Goal: Information Seeking & Learning: Learn about a topic

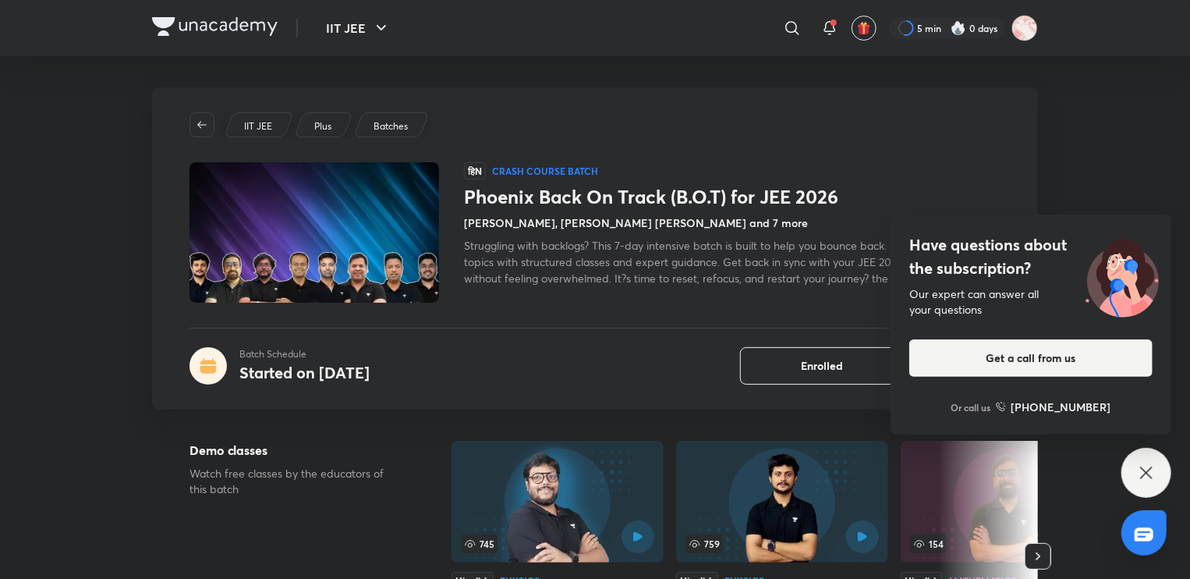
click at [1157, 471] on div "Have questions about the subscription? Our expert can answer all your questions…" at bounding box center [1146, 473] width 50 height 50
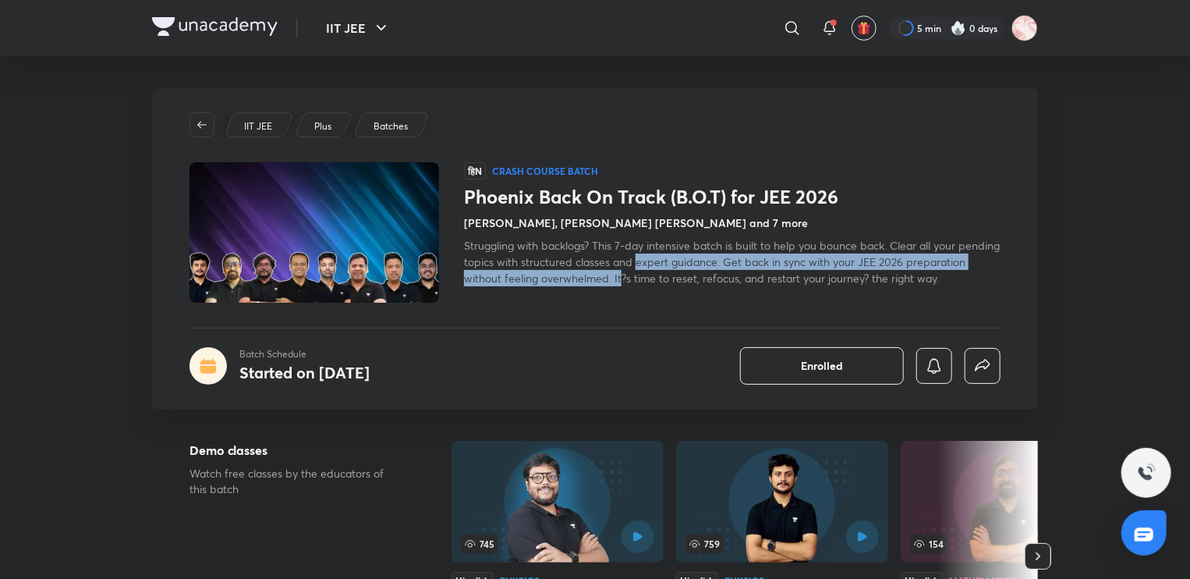
drag, startPoint x: 682, startPoint y: 280, endPoint x: 681, endPoint y: 267, distance: 12.6
click at [681, 267] on span "Struggling with backlogs? This 7-day intensive batch is built to help you bounc…" at bounding box center [732, 262] width 536 height 48
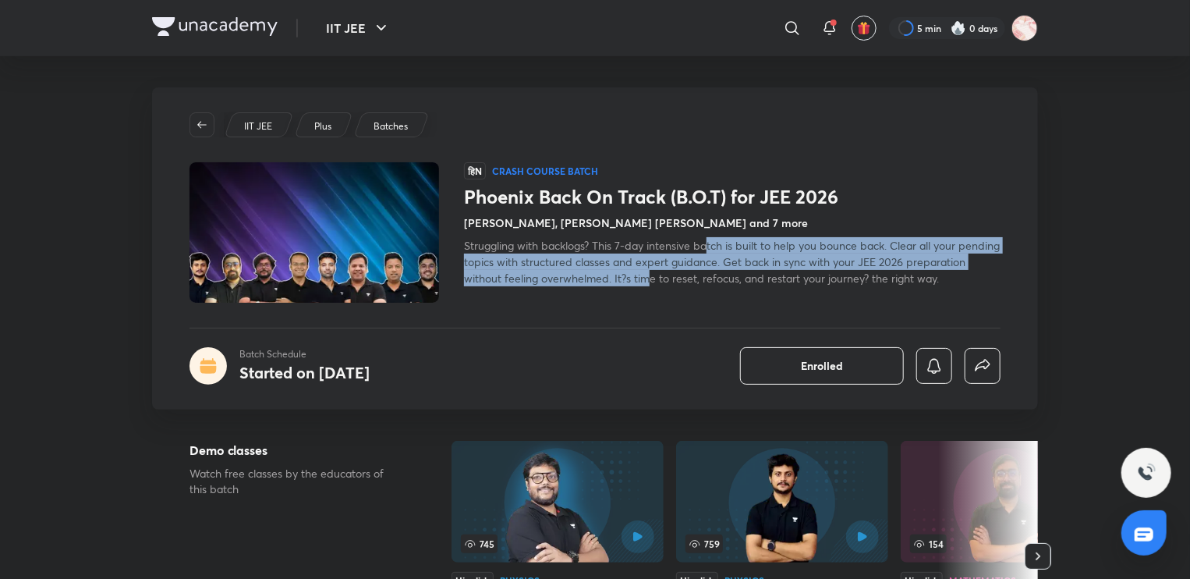
drag, startPoint x: 708, startPoint y: 279, endPoint x: 711, endPoint y: 249, distance: 30.6
click at [711, 249] on span "Struggling with backlogs? This 7-day intensive batch is built to help you bounc…" at bounding box center [732, 262] width 536 height 48
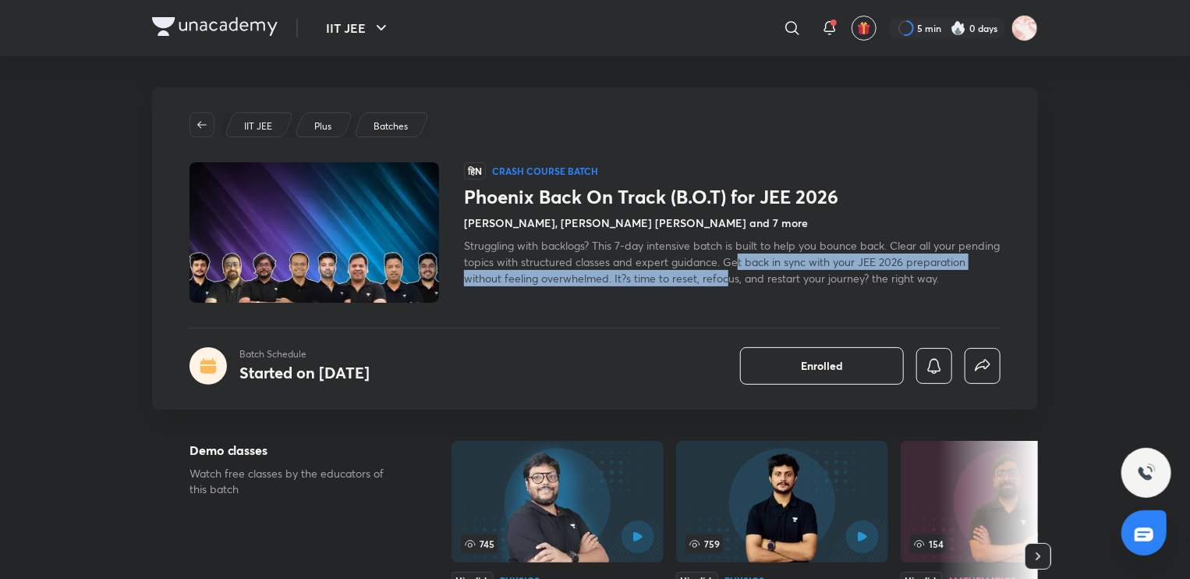
drag, startPoint x: 788, startPoint y: 291, endPoint x: 782, endPoint y: 256, distance: 35.6
click at [782, 256] on div "हिN Crash course Batch Phoenix Back On Track (B.O.T) for JEE 2026 [PERSON_NAME]…" at bounding box center [732, 232] width 536 height 140
click at [782, 256] on span "Struggling with backlogs? This 7-day intensive batch is built to help you bounc…" at bounding box center [732, 262] width 536 height 48
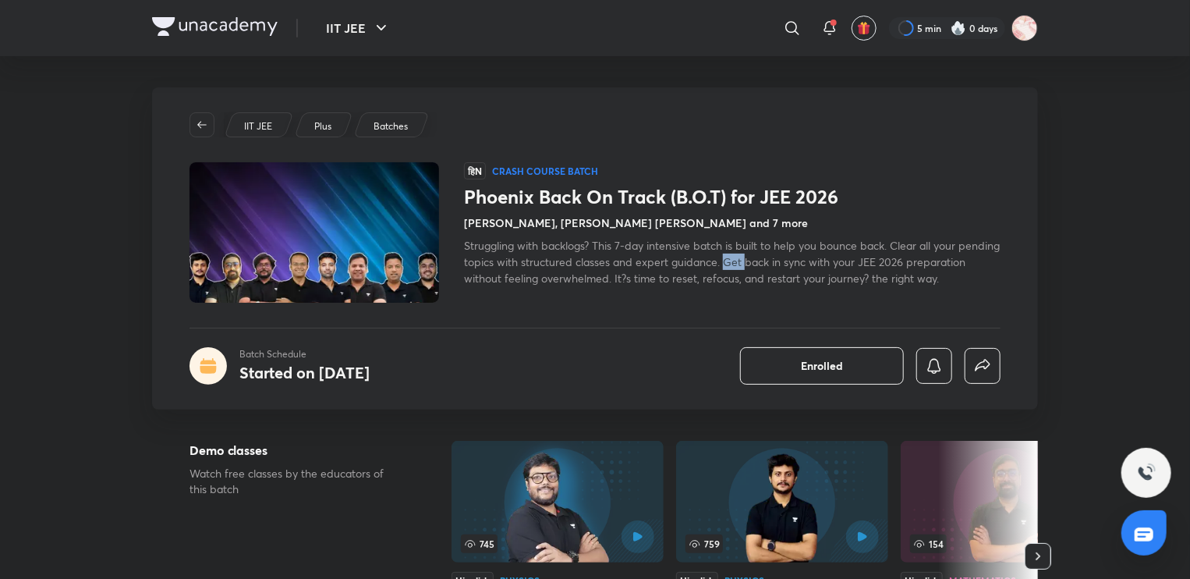
click at [782, 256] on span "Struggling with backlogs? This 7-day intensive batch is built to help you bounc…" at bounding box center [732, 262] width 536 height 48
click at [590, 233] on div "Phoenix Back On Track (B.O.T) for JEE 2026 [PERSON_NAME], [PERSON_NAME] [PERSON…" at bounding box center [732, 236] width 536 height 101
click at [652, 271] on span "Struggling with backlogs? This 7-day intensive batch is built to help you bounc…" at bounding box center [732, 262] width 536 height 48
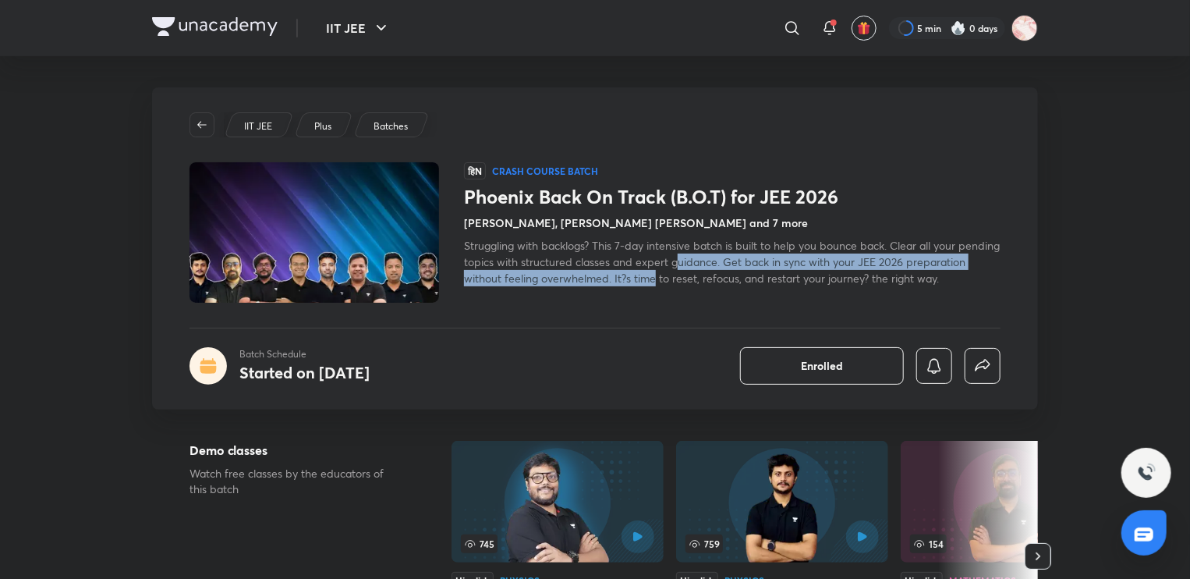
drag, startPoint x: 718, startPoint y: 274, endPoint x: 720, endPoint y: 252, distance: 22.7
click at [720, 252] on div "Struggling with backlogs? This 7-day intensive batch is built to help you bounc…" at bounding box center [732, 261] width 536 height 49
drag, startPoint x: 742, startPoint y: 273, endPoint x: 742, endPoint y: 264, distance: 8.6
click at [742, 264] on span "Struggling with backlogs? This 7-day intensive batch is built to help you bounc…" at bounding box center [732, 262] width 536 height 48
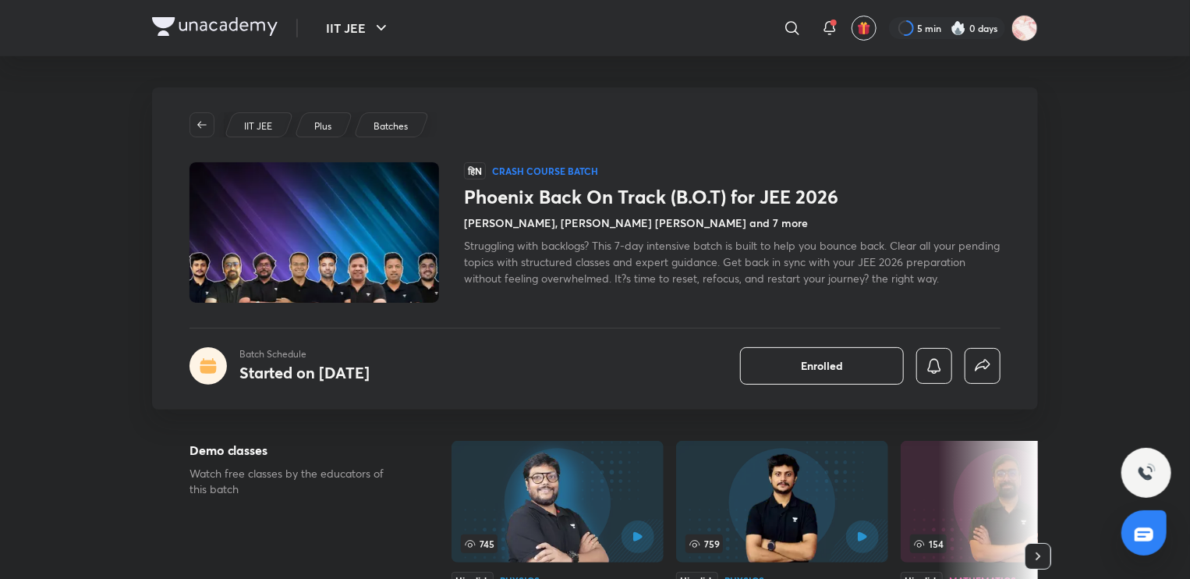
click at [761, 280] on span "Struggling with backlogs? This 7-day intensive batch is built to help you bounc…" at bounding box center [732, 262] width 536 height 48
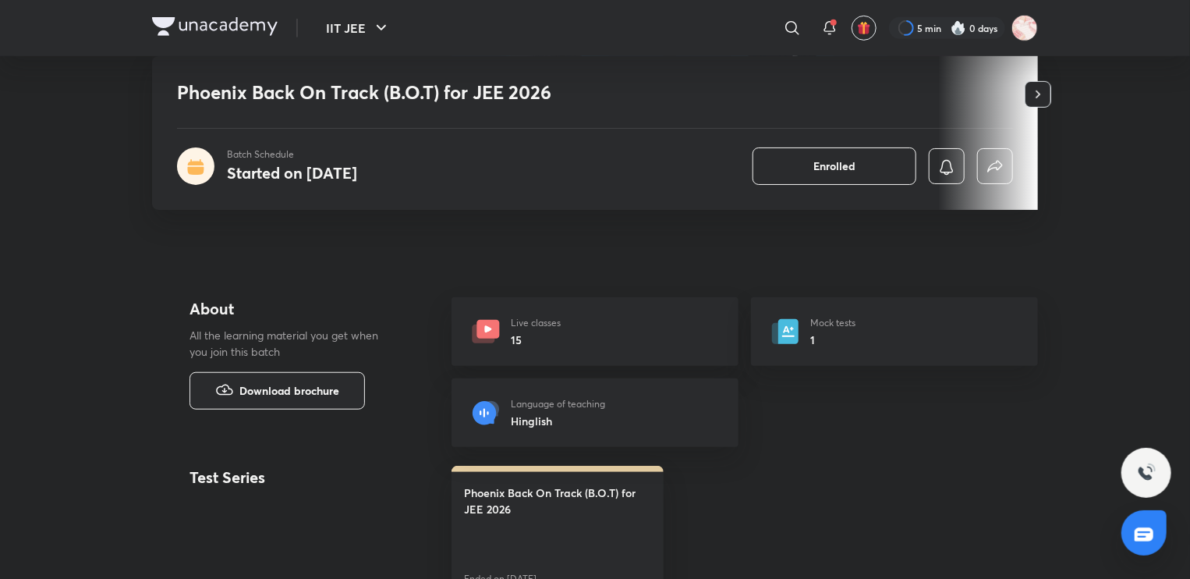
scroll to position [506, 0]
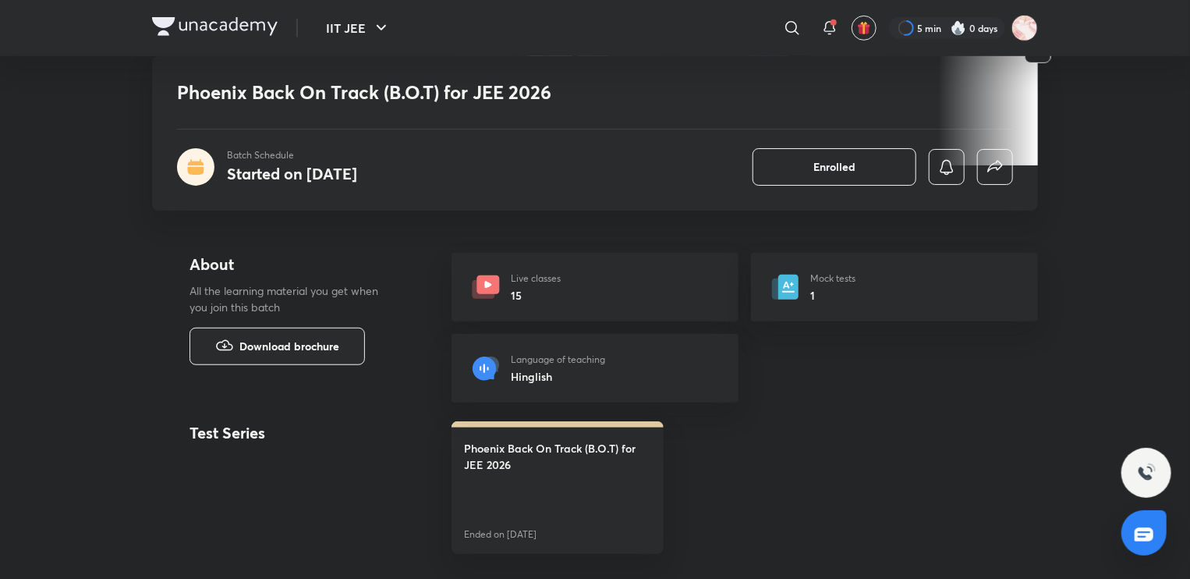
click at [850, 266] on div "Mock tests 1" at bounding box center [894, 287] width 287 height 69
click at [843, 280] on p "Mock tests" at bounding box center [832, 278] width 45 height 14
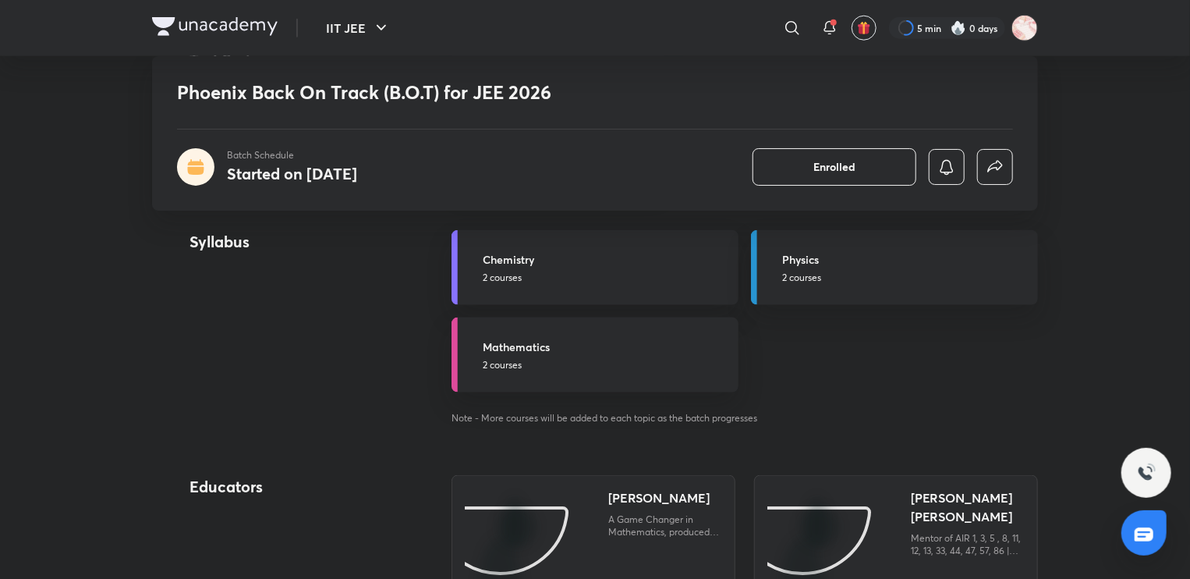
scroll to position [883, 0]
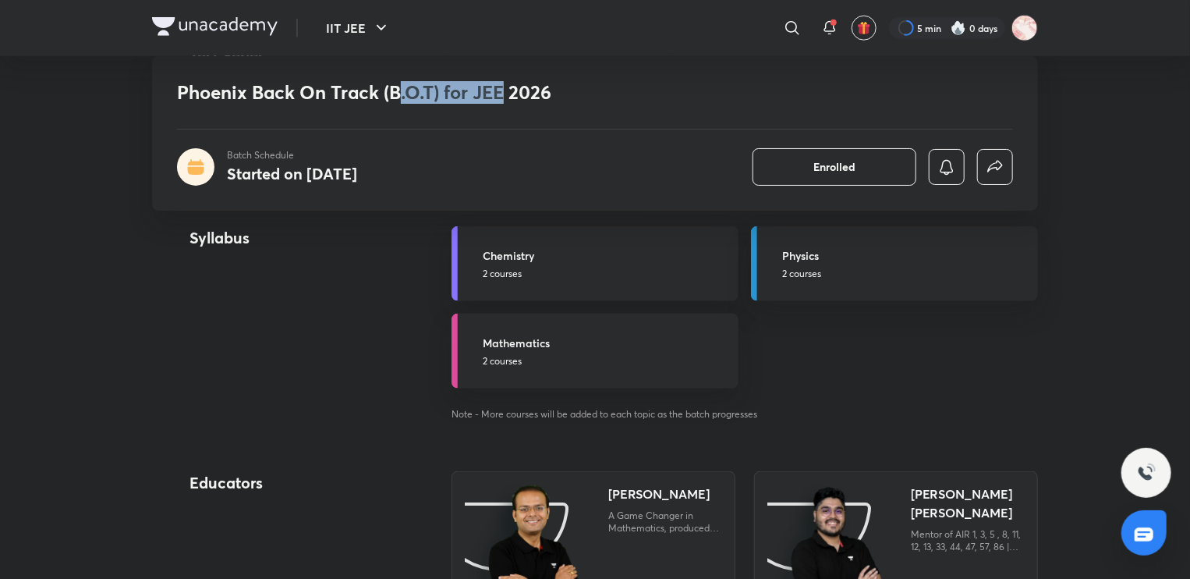
drag, startPoint x: 399, startPoint y: 96, endPoint x: 504, endPoint y: 103, distance: 104.7
click at [504, 103] on h1 "Phoenix Back On Track (B.O.T) for JEE 2026" at bounding box center [482, 92] width 611 height 23
drag, startPoint x: 520, startPoint y: 90, endPoint x: 212, endPoint y: 94, distance: 308.0
click at [212, 94] on h1 "Phoenix Back On Track (B.O.T) for JEE 2026" at bounding box center [482, 92] width 611 height 23
click at [524, 93] on h1 "Phoenix Back On Track (B.O.T) for JEE 2026" at bounding box center [482, 92] width 611 height 23
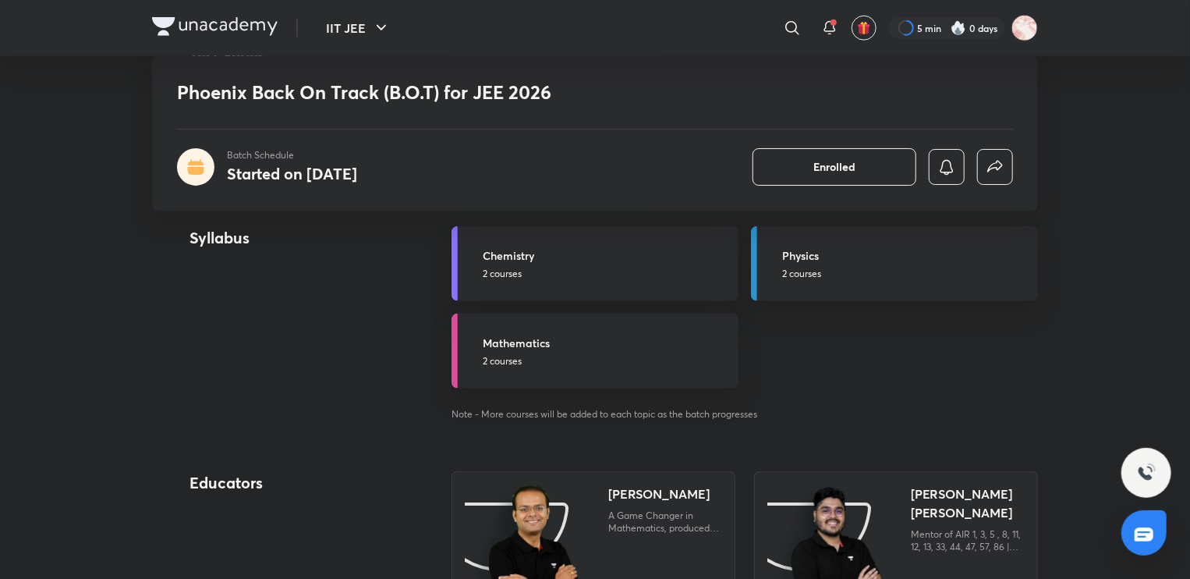
click at [519, 96] on h1 "Phoenix Back On Track (B.O.T) for JEE 2026" at bounding box center [482, 92] width 611 height 23
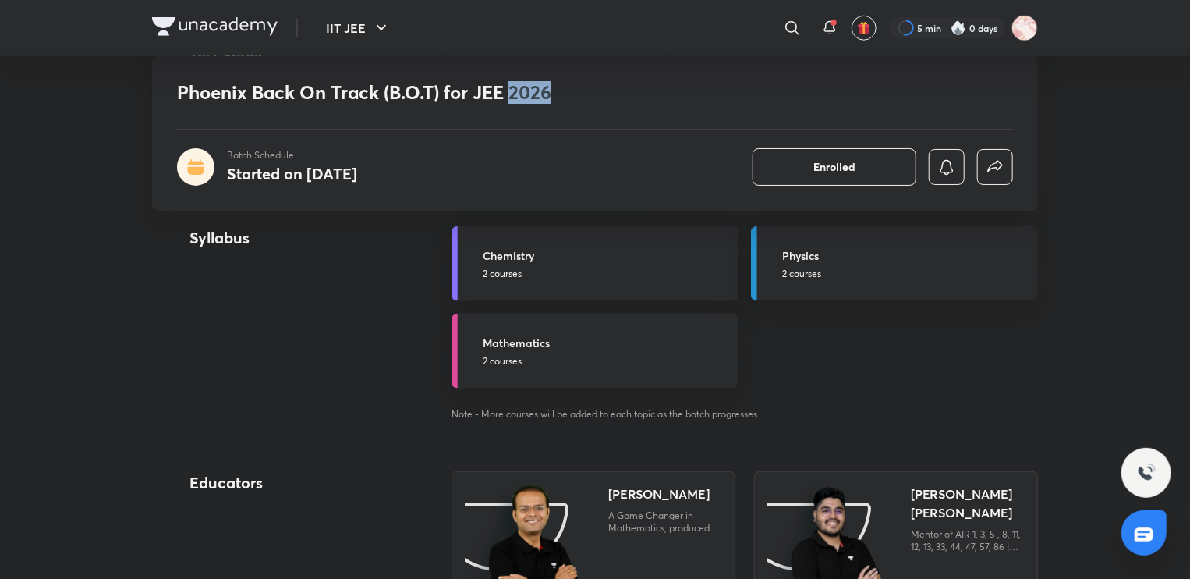
click at [519, 96] on h1 "Phoenix Back On Track (B.O.T) for JEE 2026" at bounding box center [482, 92] width 611 height 23
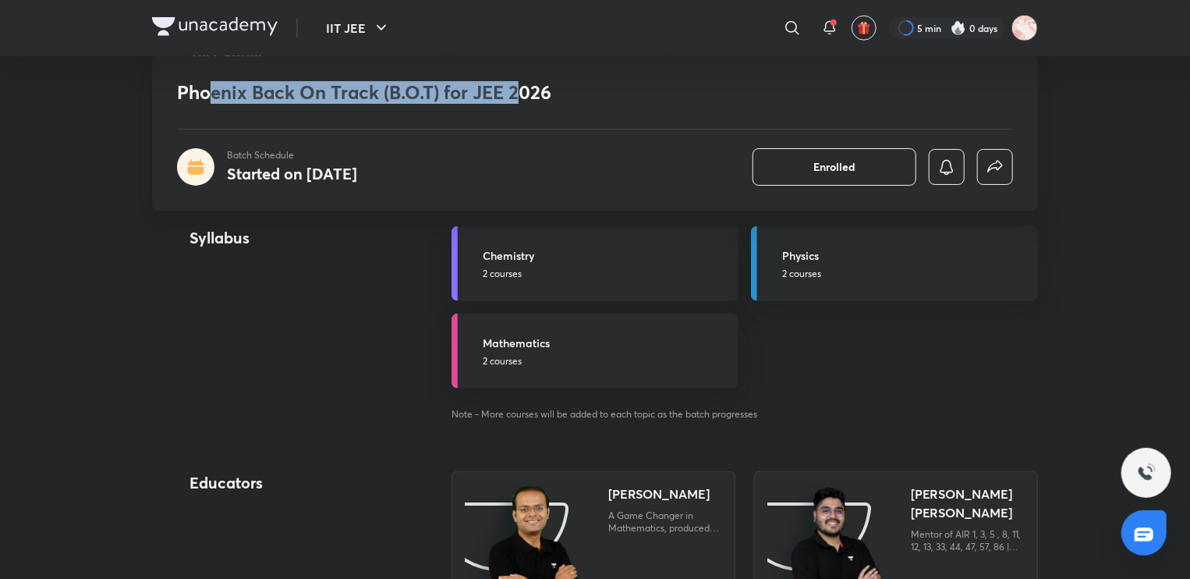
drag, startPoint x: 521, startPoint y: 87, endPoint x: 211, endPoint y: 82, distance: 310.4
click at [211, 82] on h1 "Phoenix Back On Track (B.O.T) for JEE 2026" at bounding box center [482, 92] width 611 height 23
click at [506, 112] on div "Phoenix Back On Track (B.O.T) for JEE 2026 Batch Schedule Started on [DATE] Enr…" at bounding box center [595, 133] width 886 height 154
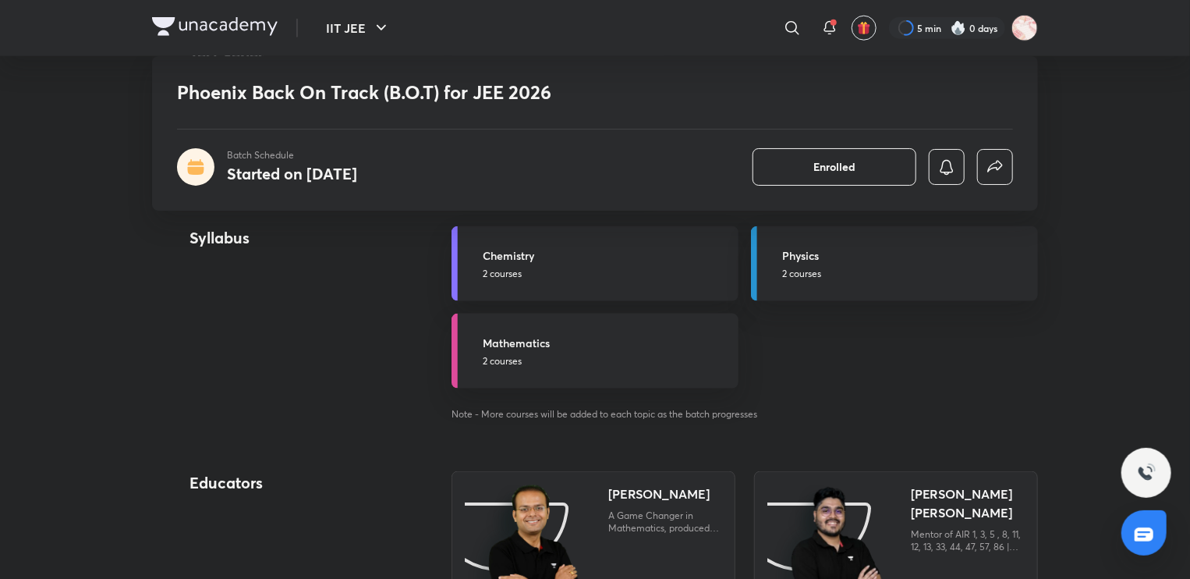
click at [506, 112] on div "Phoenix Back On Track (B.O.T) for JEE 2026 Batch Schedule Started on [DATE] Enr…" at bounding box center [595, 133] width 886 height 154
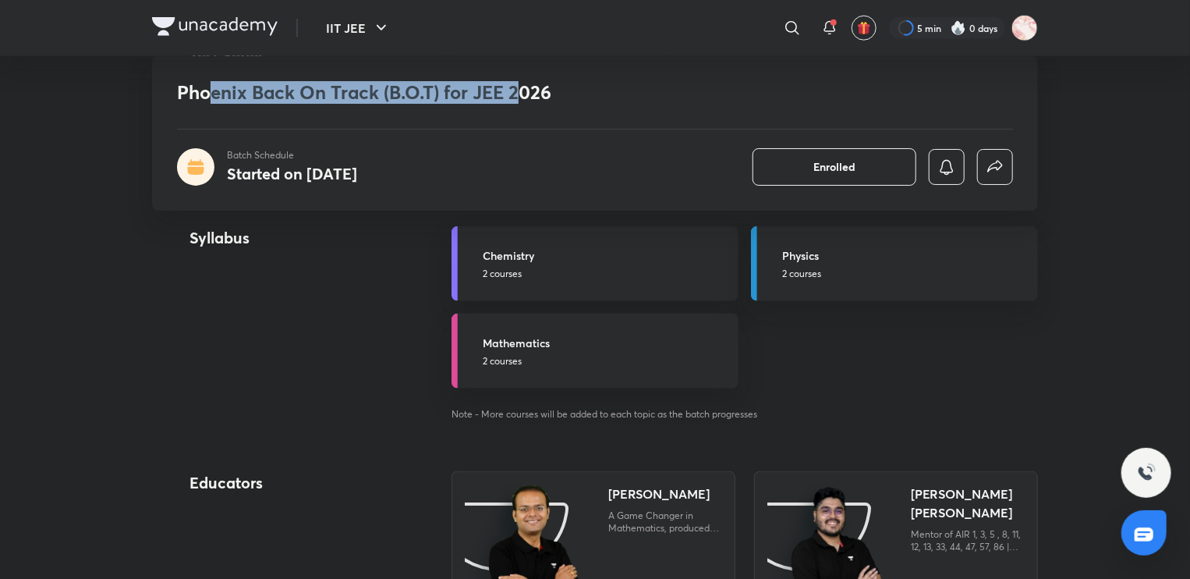
drag, startPoint x: 522, startPoint y: 93, endPoint x: 214, endPoint y: 90, distance: 308.0
click at [214, 90] on h1 "Phoenix Back On Track (B.O.T) for JEE 2026" at bounding box center [482, 92] width 611 height 23
click at [257, 112] on div "Phoenix Back On Track (B.O.T) for JEE 2026 Batch Schedule Started on [DATE] Enr…" at bounding box center [595, 133] width 886 height 154
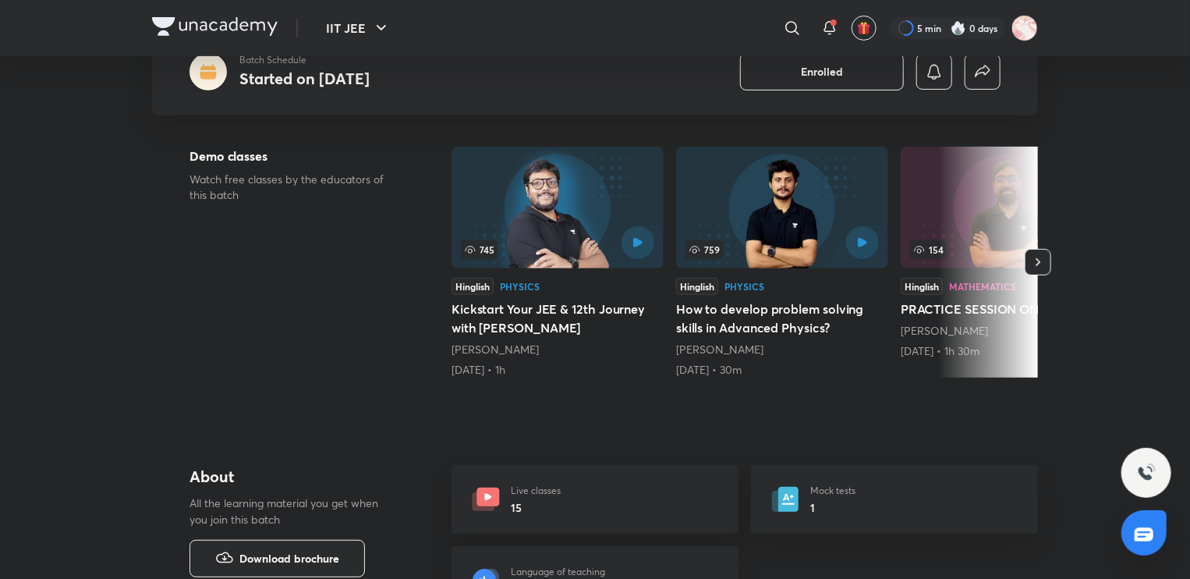
scroll to position [79, 0]
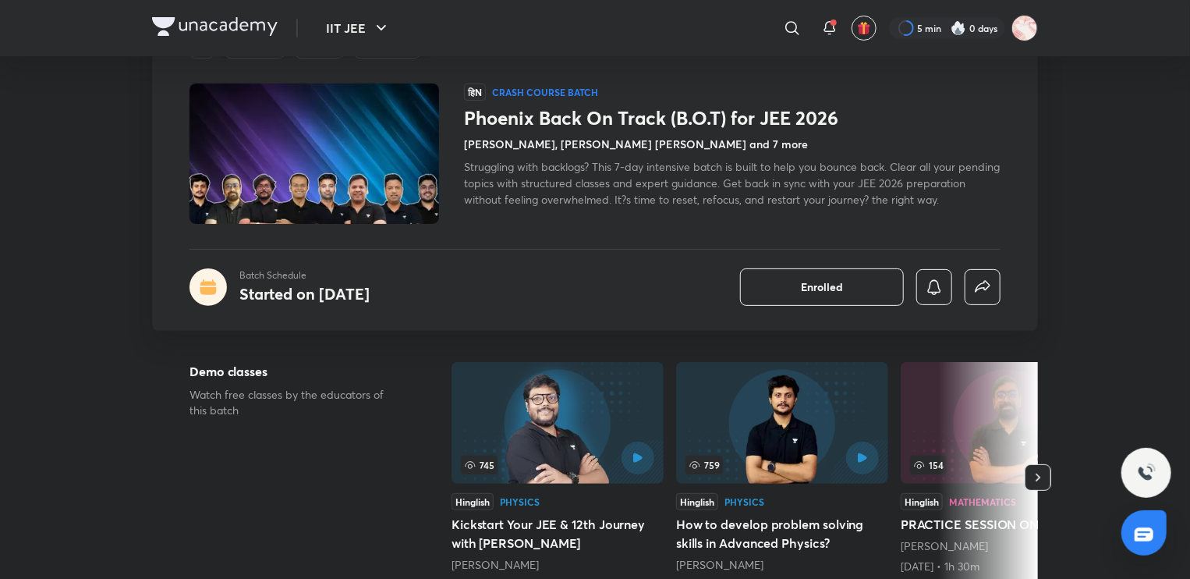
click at [739, 189] on div "Struggling with backlogs? This 7-day intensive batch is built to help you bounc…" at bounding box center [732, 182] width 536 height 49
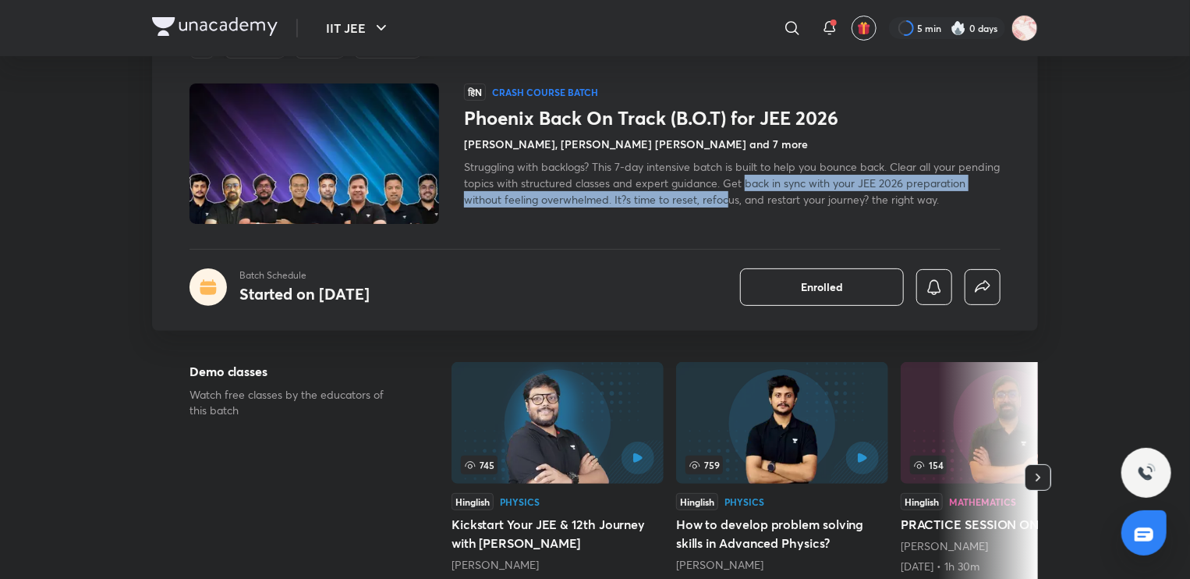
drag, startPoint x: 788, startPoint y: 198, endPoint x: 788, endPoint y: 186, distance: 11.7
click at [788, 186] on span "Struggling with backlogs? This 7-day intensive batch is built to help you bounc…" at bounding box center [732, 183] width 536 height 48
drag, startPoint x: 847, startPoint y: 199, endPoint x: 840, endPoint y: 183, distance: 17.1
click at [840, 183] on span "Struggling with backlogs? This 7-day intensive batch is built to help you bounc…" at bounding box center [732, 183] width 536 height 48
drag, startPoint x: 908, startPoint y: 197, endPoint x: 908, endPoint y: 179, distance: 17.2
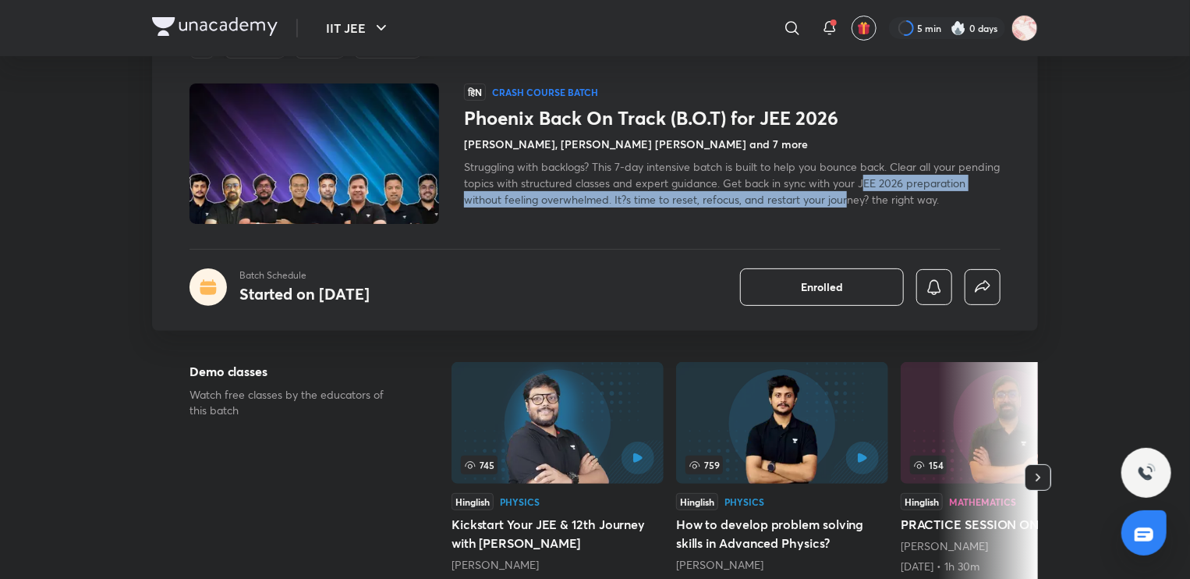
click at [908, 179] on span "Struggling with backlogs? This 7-day intensive batch is built to help you bounc…" at bounding box center [732, 183] width 536 height 48
drag, startPoint x: 942, startPoint y: 199, endPoint x: 935, endPoint y: 186, distance: 14.3
click at [935, 186] on span "Struggling with backlogs? This 7-day intensive batch is built to help you bounc…" at bounding box center [732, 183] width 536 height 48
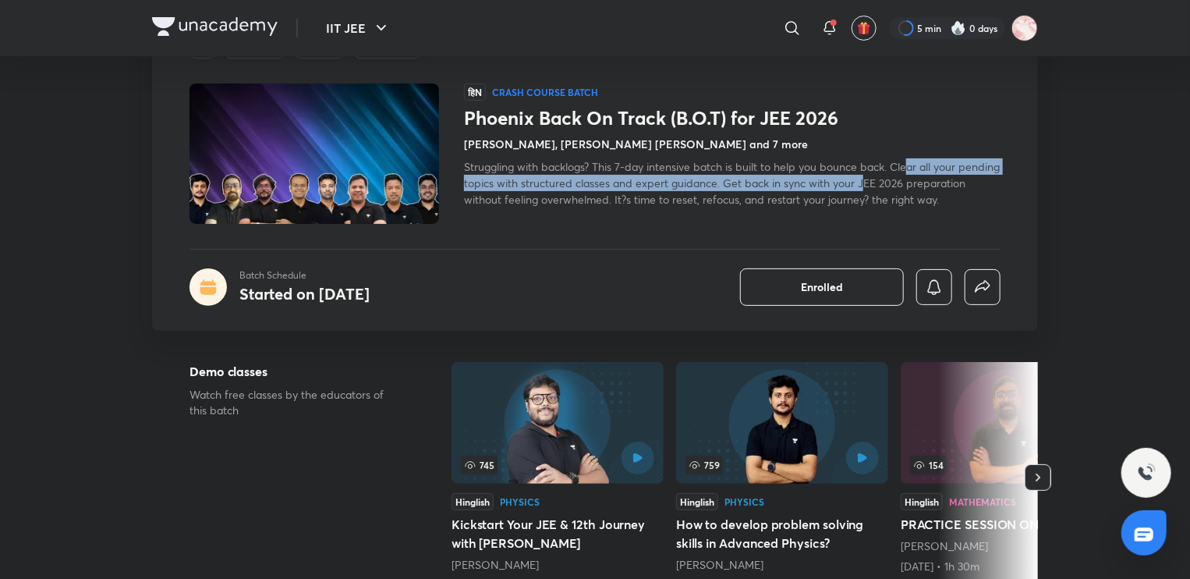
drag, startPoint x: 908, startPoint y: 165, endPoint x: 909, endPoint y: 180, distance: 15.7
click at [909, 180] on span "Struggling with backlogs? This 7-day intensive batch is built to help you bounc…" at bounding box center [732, 183] width 536 height 48
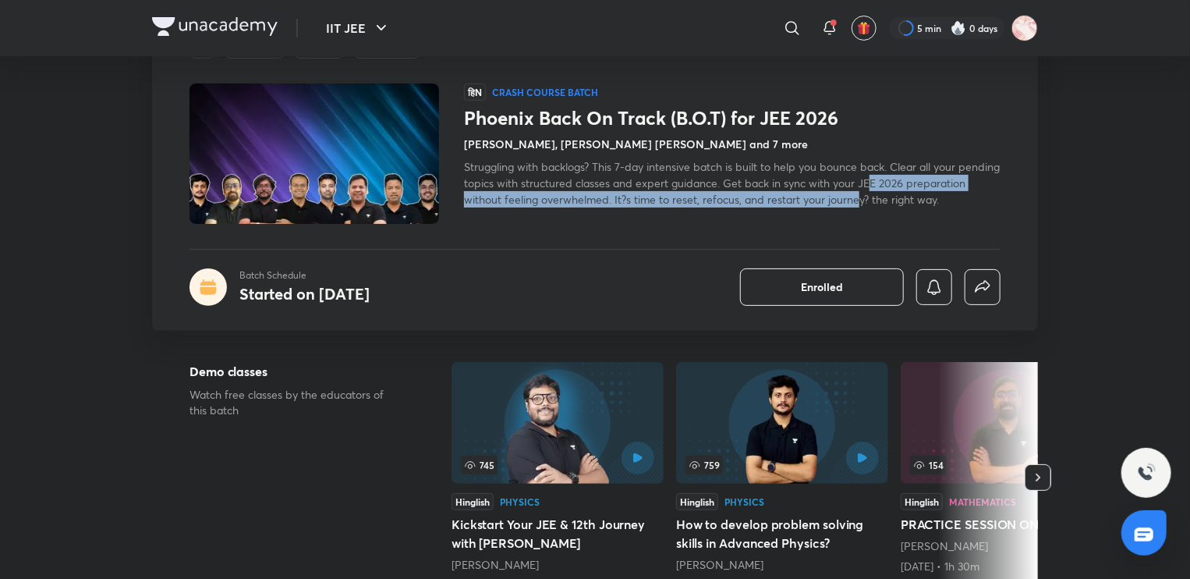
drag, startPoint x: 911, startPoint y: 182, endPoint x: 917, endPoint y: 201, distance: 19.7
click at [917, 201] on span "Struggling with backlogs? This 7-day intensive batch is built to help you bounc…" at bounding box center [732, 183] width 536 height 48
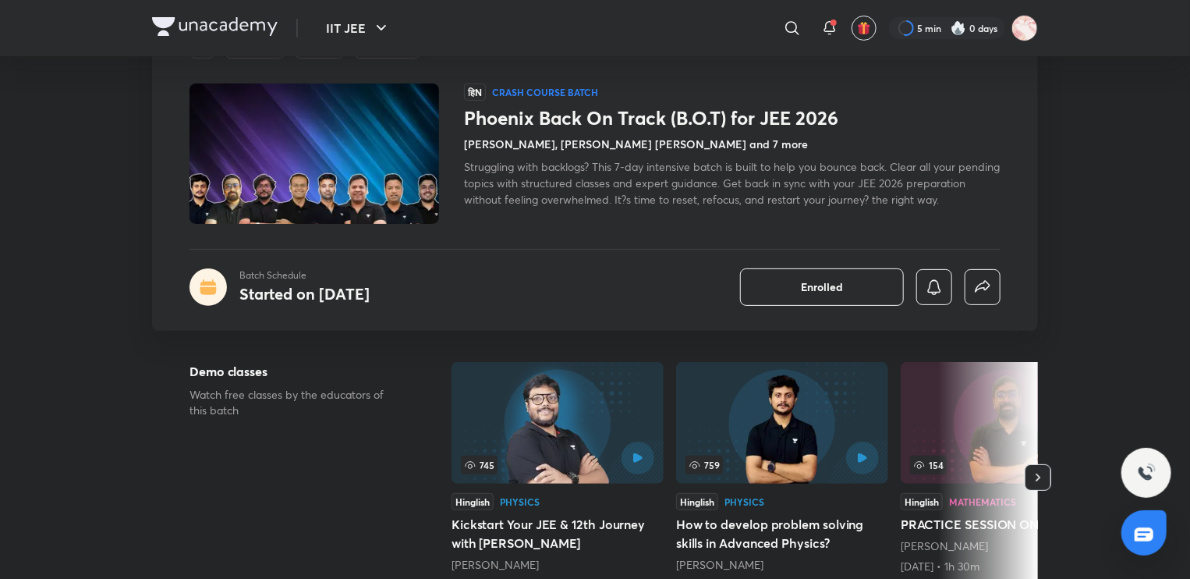
click at [951, 205] on span "Struggling with backlogs? This 7-day intensive batch is built to help you bounc…" at bounding box center [732, 183] width 536 height 48
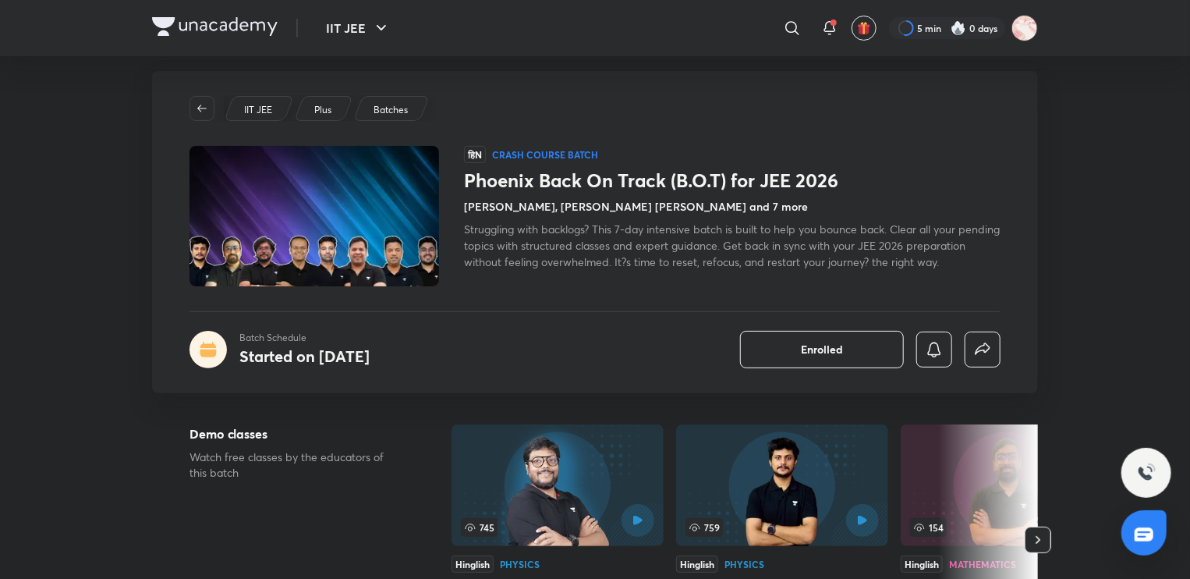
scroll to position [10, 0]
